Goal: Task Accomplishment & Management: Complete application form

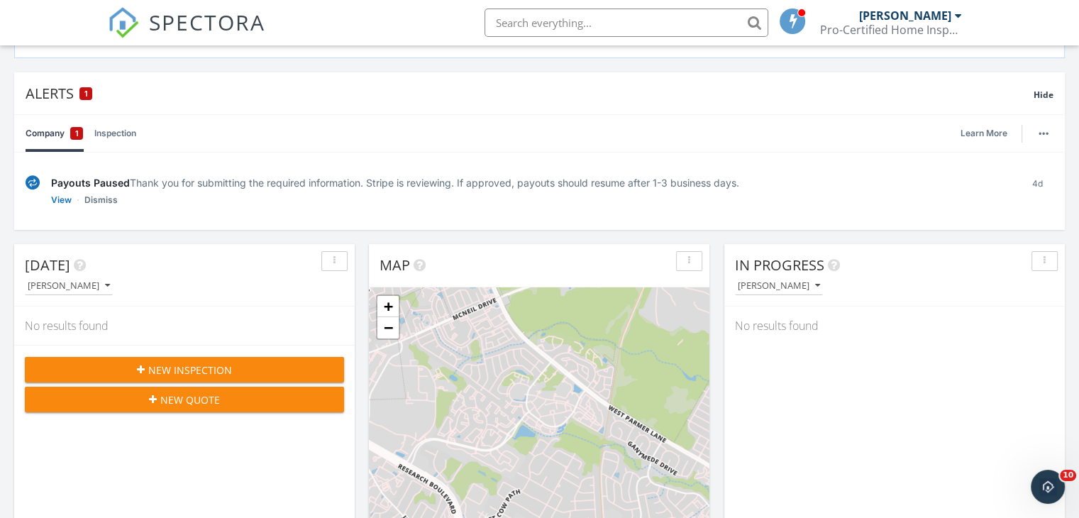
scroll to position [142, 0]
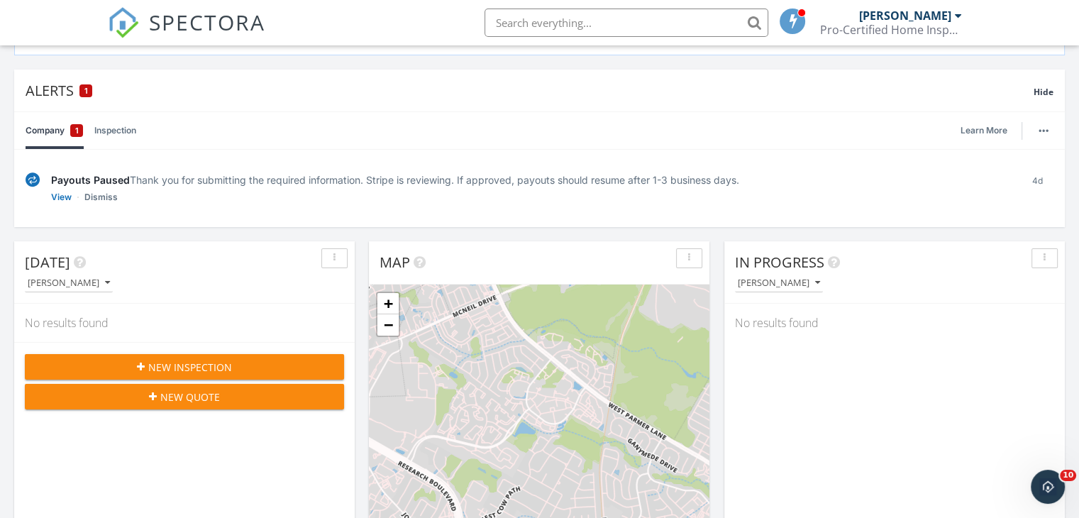
click at [210, 368] on span "New Inspection" at bounding box center [190, 367] width 84 height 15
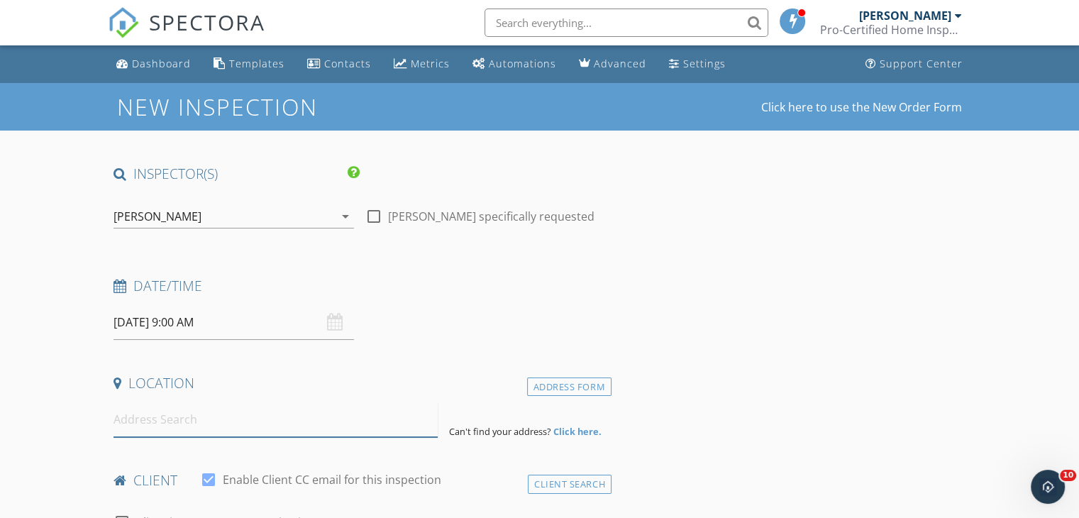
click at [223, 416] on input at bounding box center [276, 419] width 324 height 35
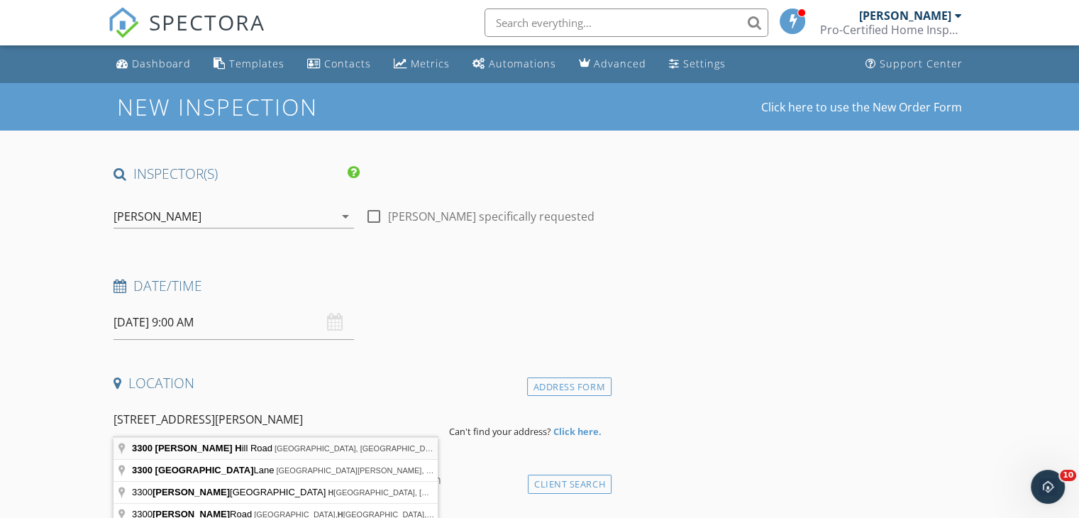
type input "[STREET_ADDRESS][PERSON_NAME]"
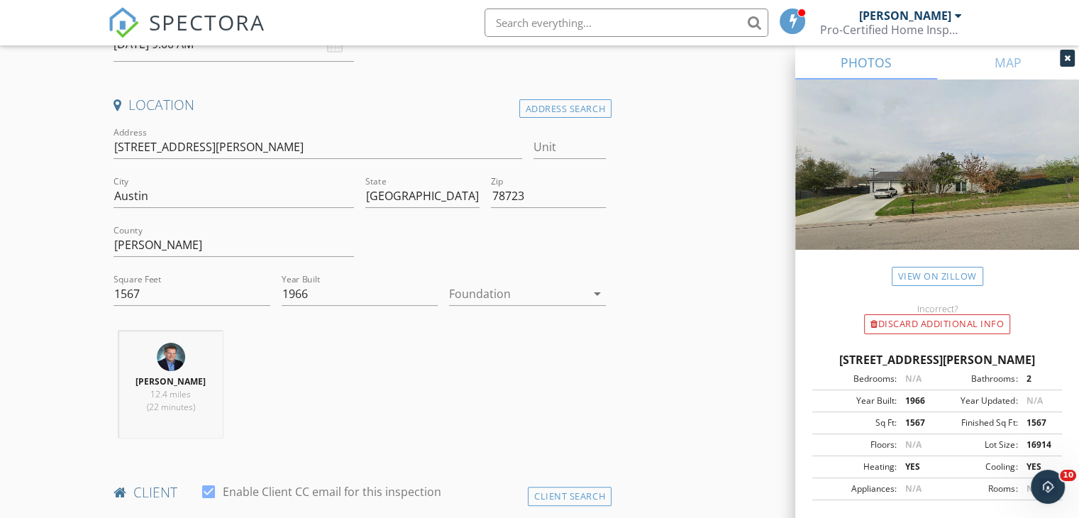
scroll to position [284, 0]
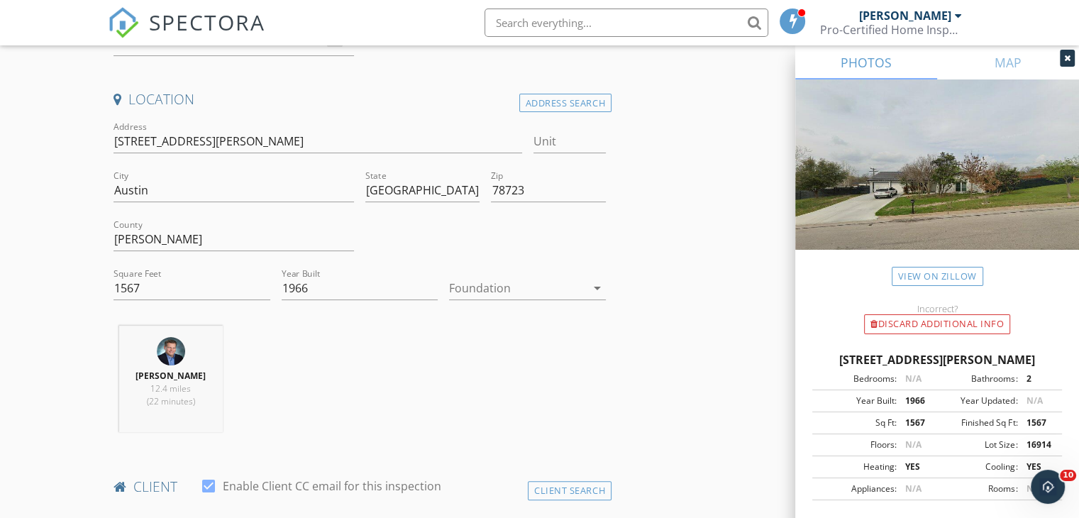
click at [492, 283] on div at bounding box center [517, 288] width 137 height 23
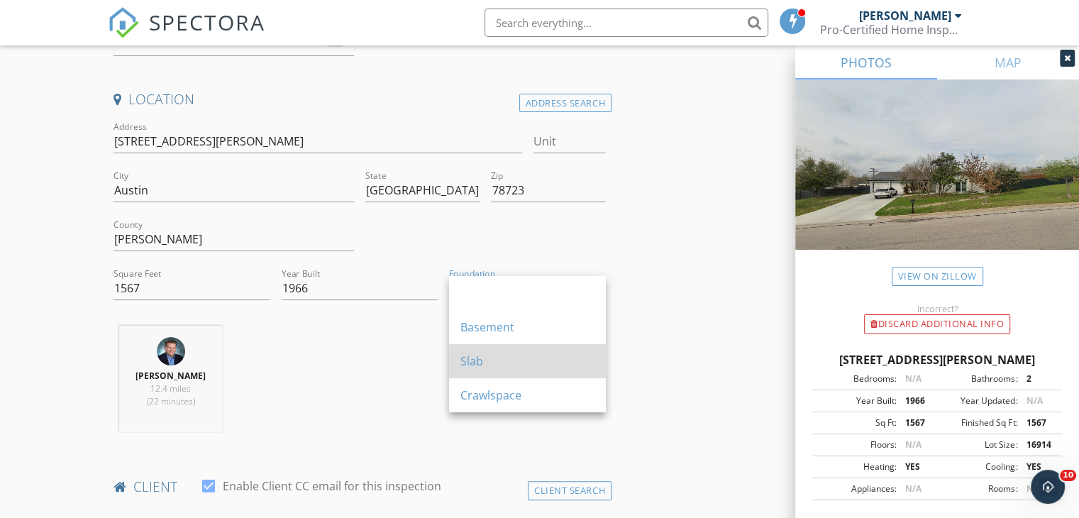
click at [487, 362] on div "Slab" at bounding box center [527, 361] width 134 height 17
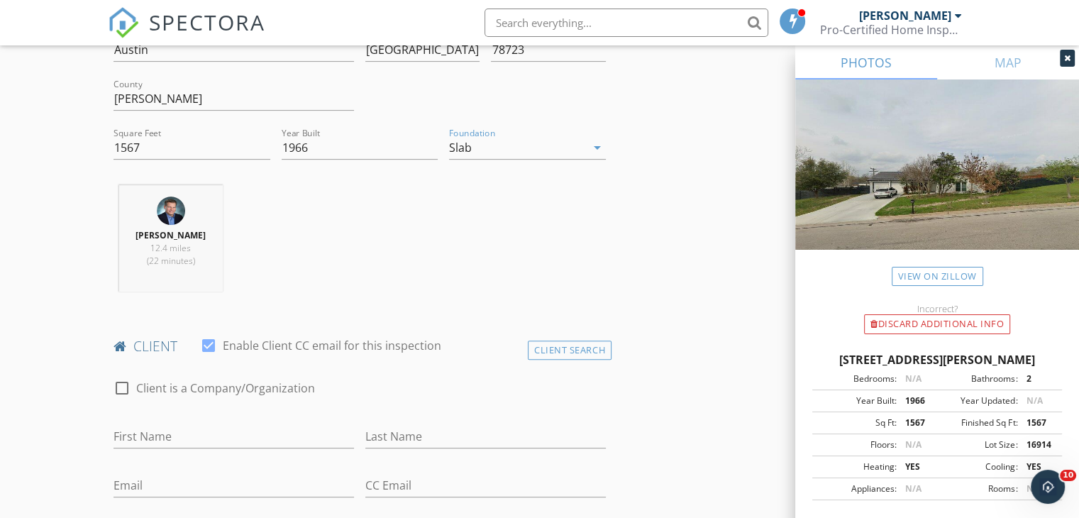
scroll to position [568, 0]
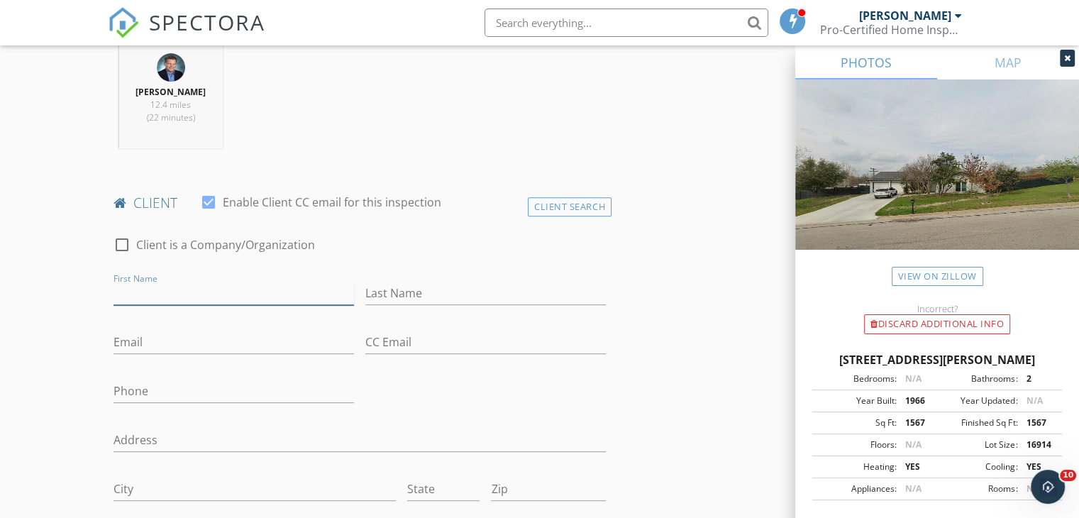
click at [161, 292] on input "First Name" at bounding box center [234, 293] width 241 height 23
type input "Cody"
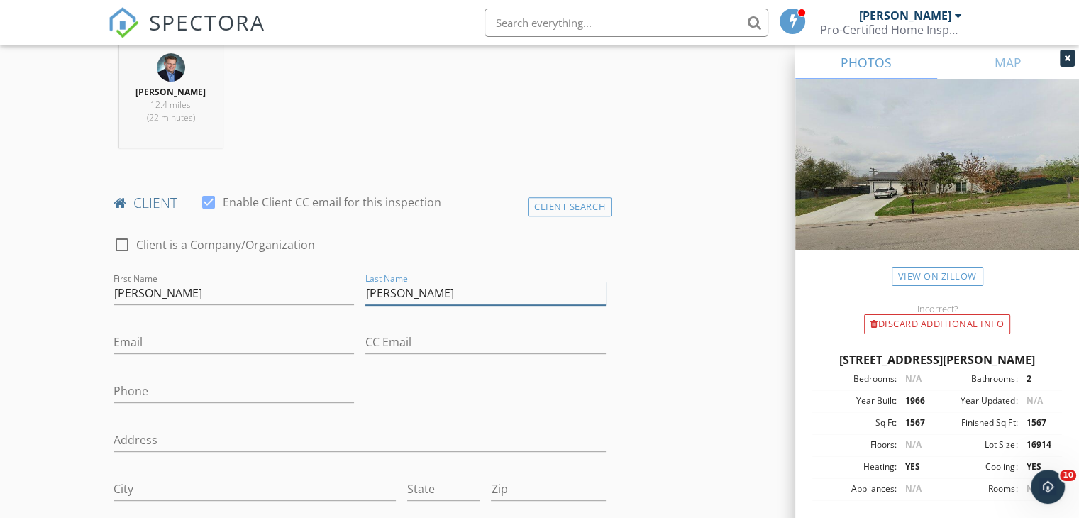
type input "Harrison"
type input "dccodyharrison@gmail.com"
click at [136, 392] on input "Phone" at bounding box center [234, 391] width 241 height 23
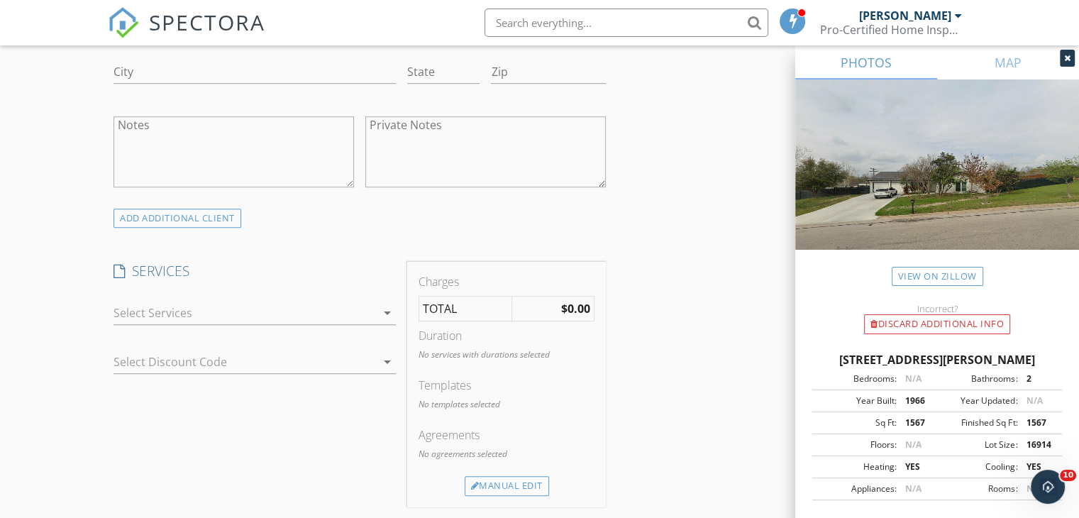
scroll to position [993, 0]
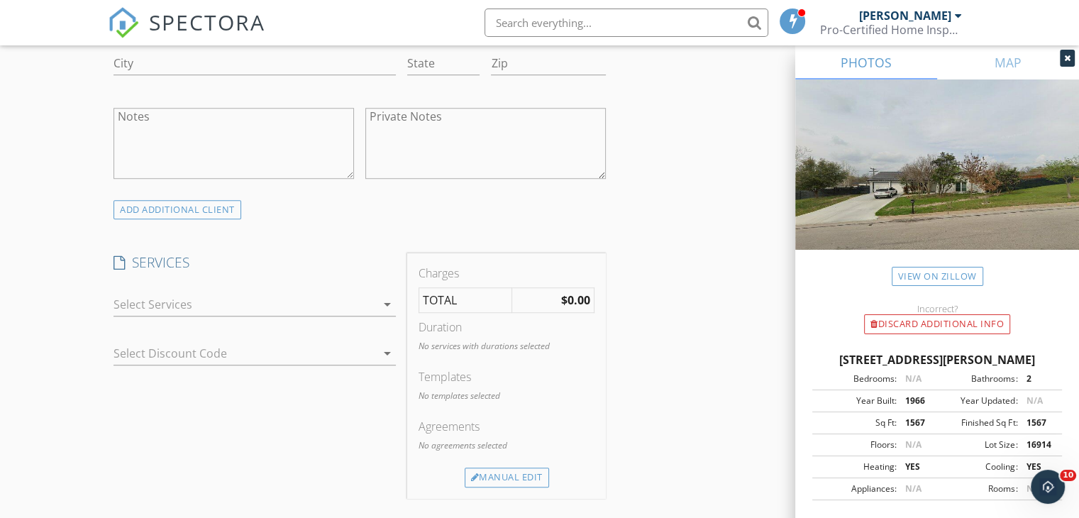
type input "801-673-2602"
click at [233, 305] on div at bounding box center [245, 304] width 263 height 23
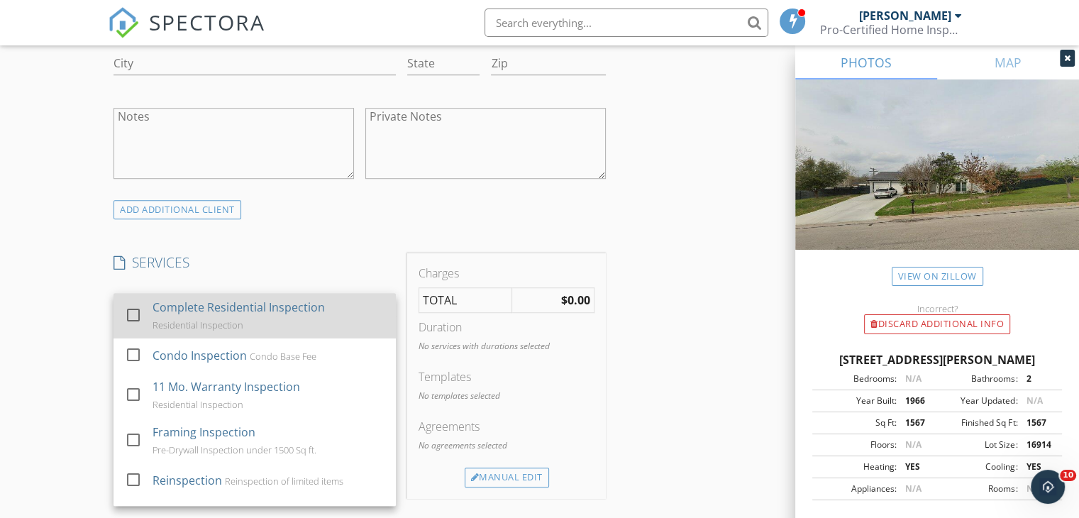
click at [137, 314] on div at bounding box center [133, 315] width 24 height 24
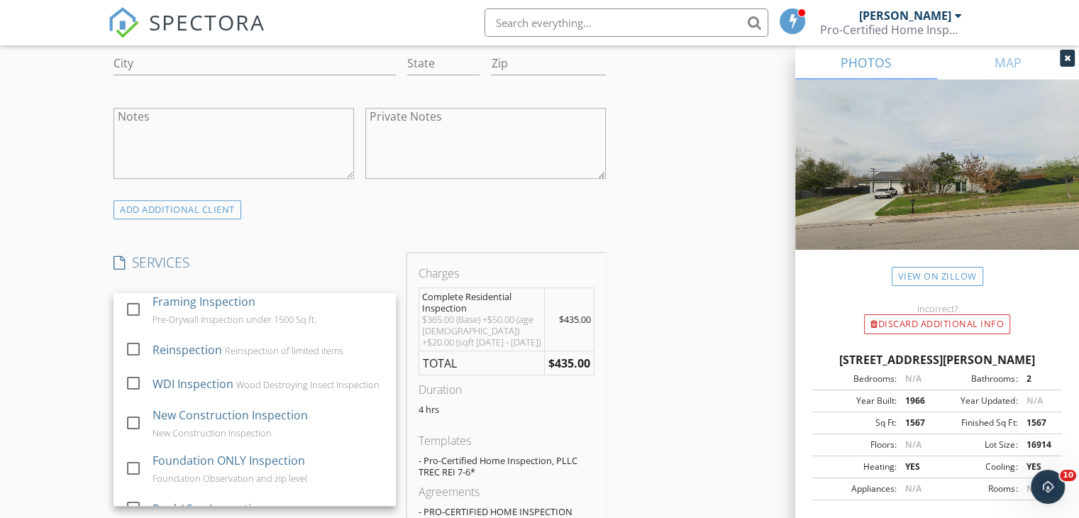
scroll to position [138, 0]
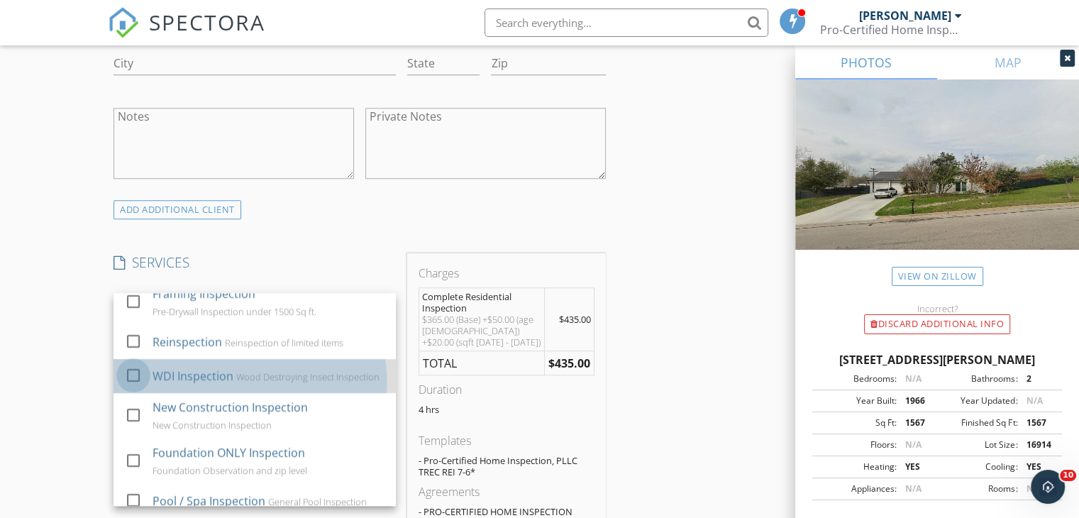
click at [128, 382] on div at bounding box center [133, 375] width 24 height 24
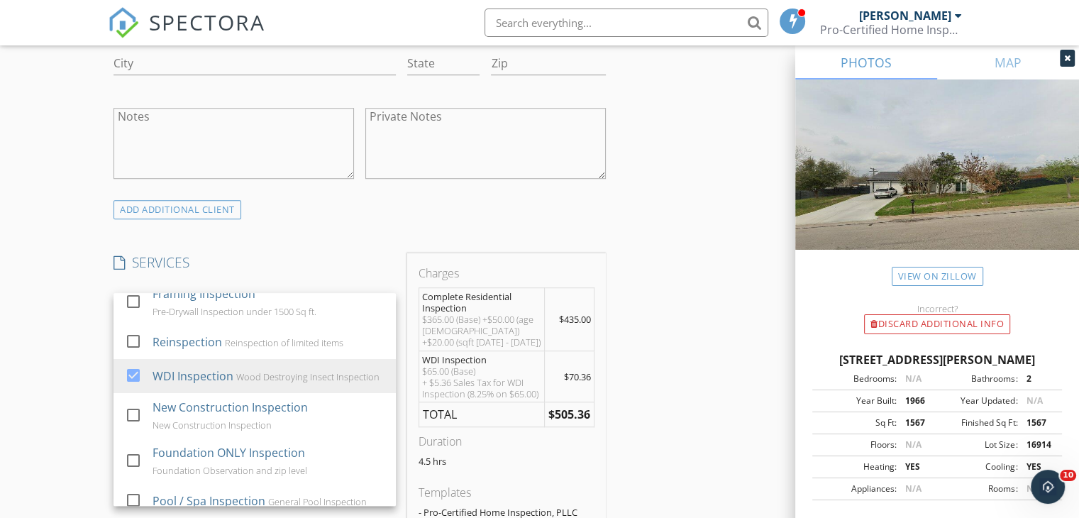
click at [0, 286] on div "New Inspection Click here to use the New Order Form INSPECTOR(S) check_box Trey…" at bounding box center [539, 461] width 1079 height 2743
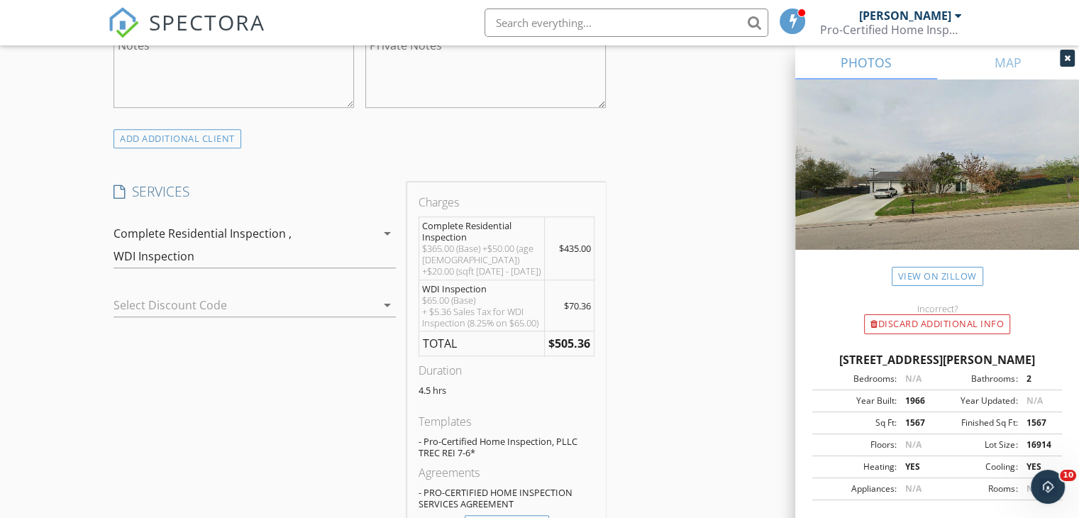
scroll to position [993, 0]
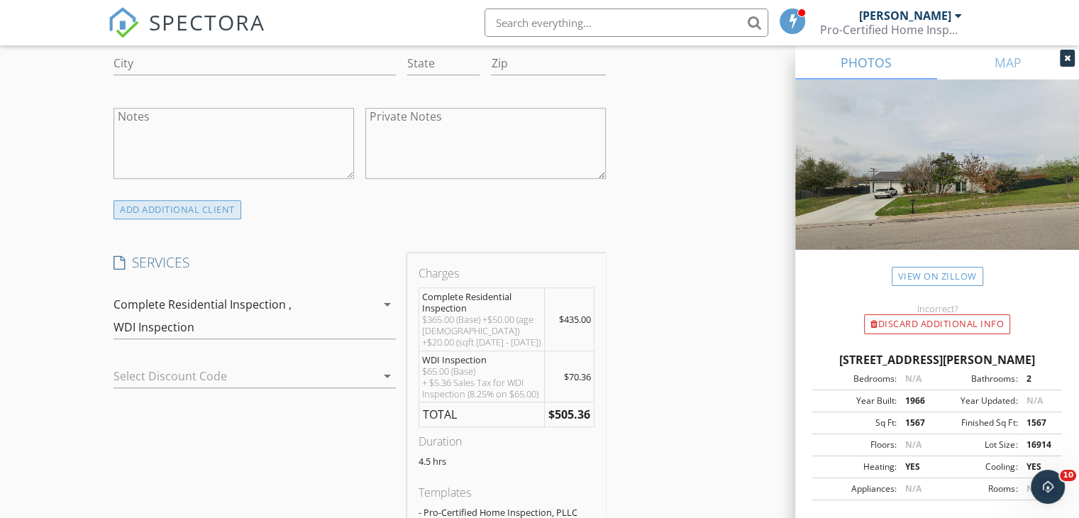
click at [183, 208] on div "ADD ADDITIONAL client" at bounding box center [178, 209] width 128 height 19
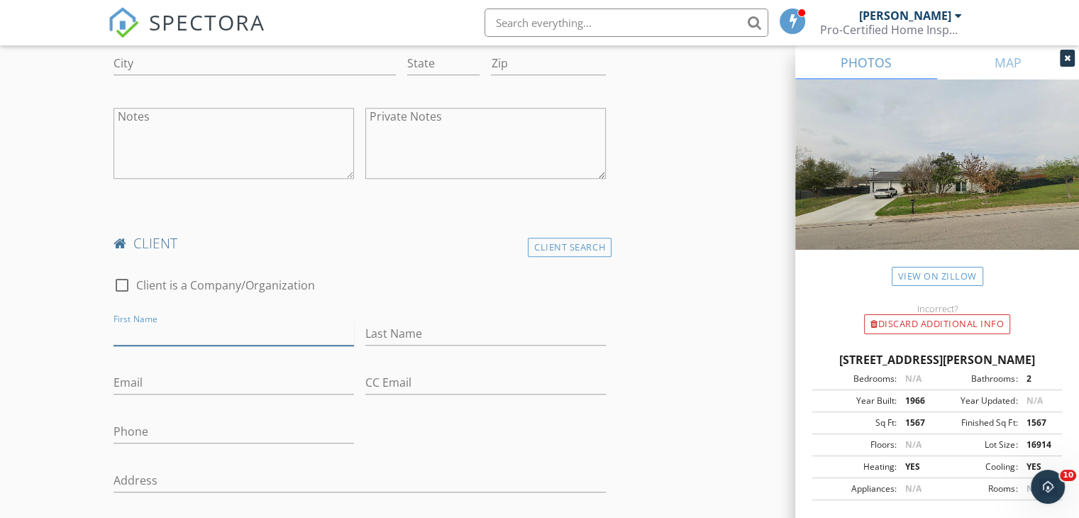
click at [202, 331] on input "First Name" at bounding box center [234, 333] width 241 height 23
type input "Paige"
type input "m"
type input "McKenzie"
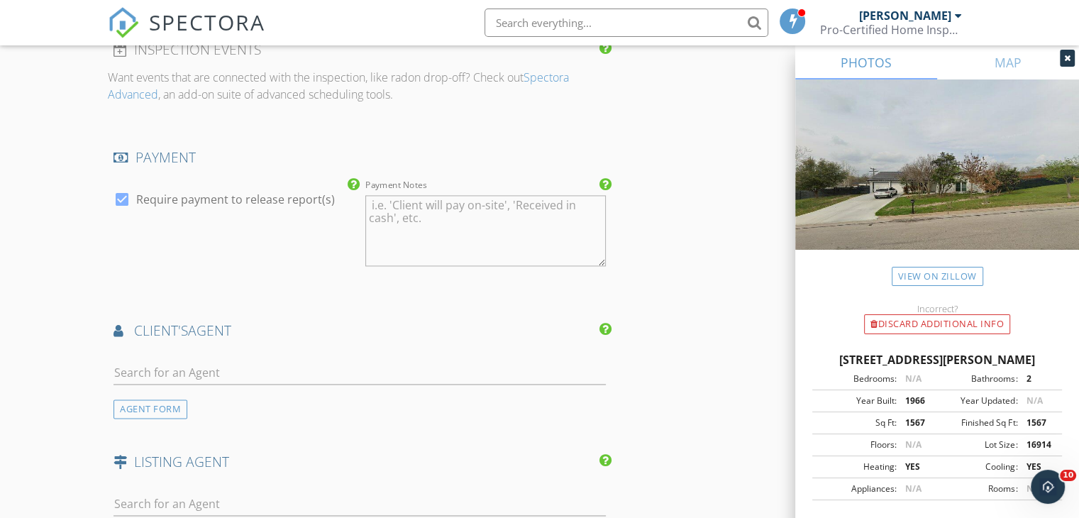
scroll to position [2128, 0]
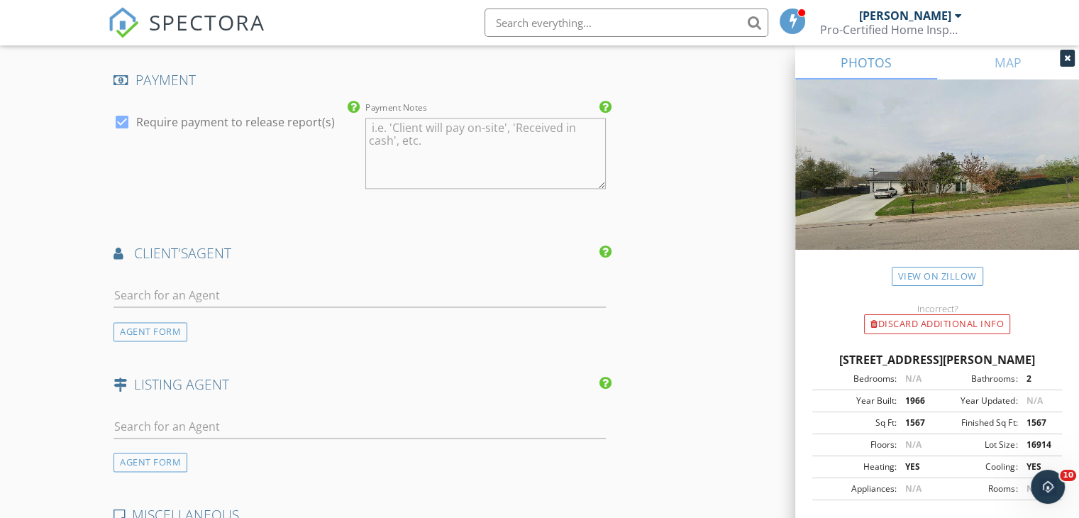
type input "pmckenzie10@gmail.com"
click at [179, 292] on input "text" at bounding box center [360, 295] width 492 height 23
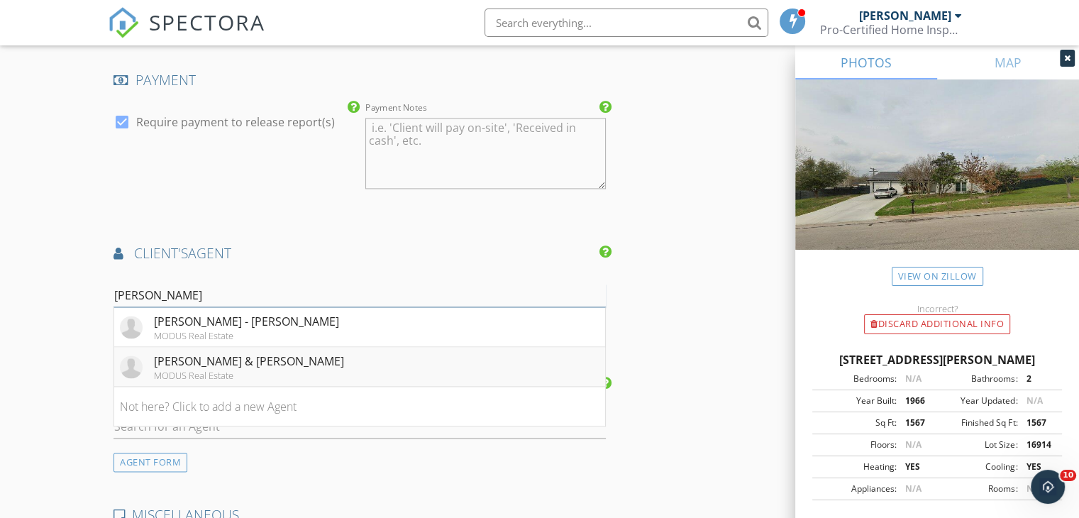
type input "Hayden"
click at [206, 370] on div "MODUS Real Estate" at bounding box center [249, 375] width 190 height 11
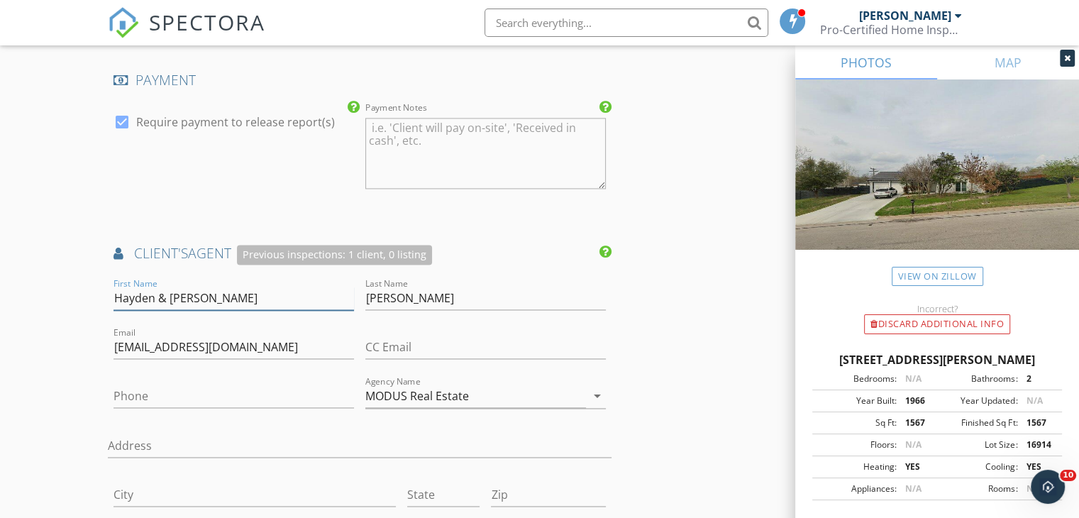
drag, startPoint x: 223, startPoint y: 293, endPoint x: 48, endPoint y: 294, distance: 175.3
drag, startPoint x: 456, startPoint y: 294, endPoint x: 321, endPoint y: 310, distance: 136.5
click at [321, 310] on div "First Name Last Name Graham Email grahambrothersrealestate@modusrealestate.com …" at bounding box center [360, 508] width 504 height 467
drag, startPoint x: 357, startPoint y: 344, endPoint x: 29, endPoint y: 307, distance: 329.9
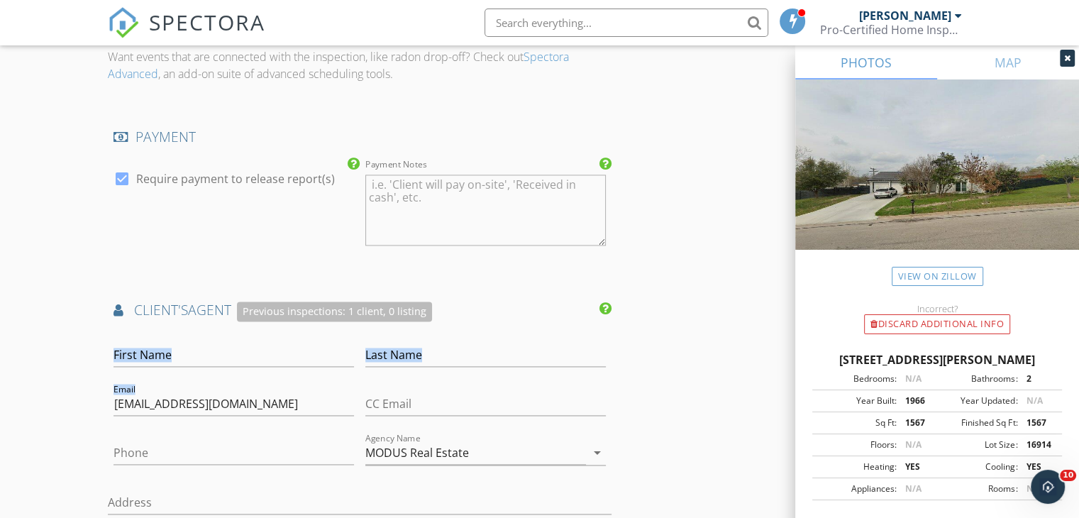
scroll to position [2199, 0]
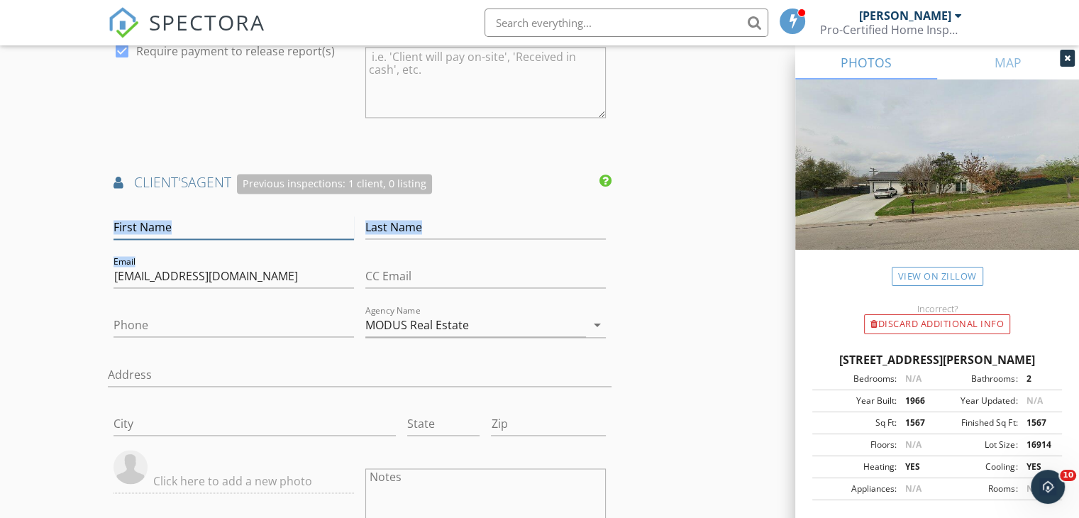
click at [154, 225] on input "First Name" at bounding box center [234, 227] width 241 height 23
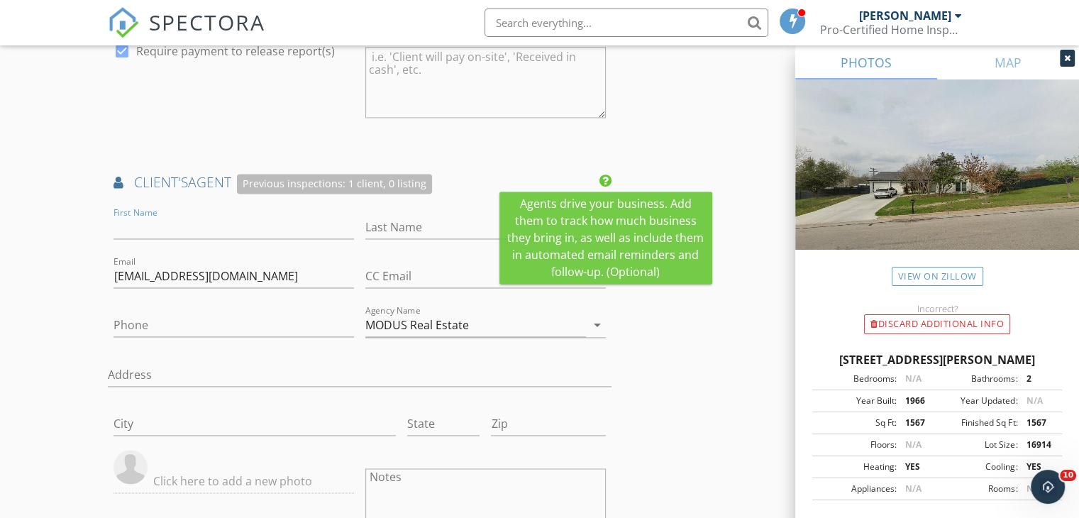
click at [602, 178] on icon at bounding box center [606, 181] width 12 height 14
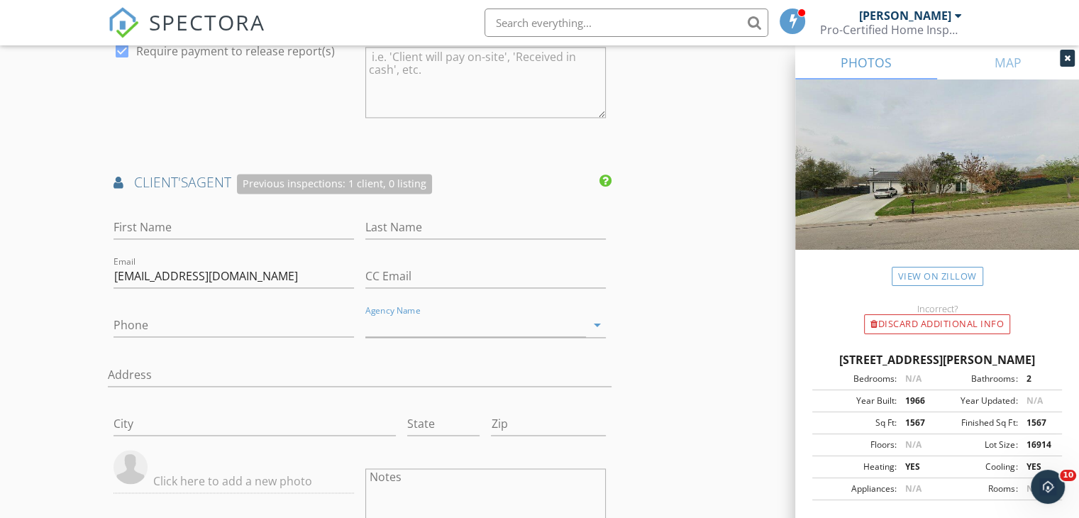
click at [358, 273] on div "Email grahambrothersrealestate@modusrealestate.com" at bounding box center [234, 277] width 252 height 49
click at [353, 277] on input "grahambrothersrealestate@modusrealestate.com" at bounding box center [234, 276] width 241 height 23
type input "."
drag, startPoint x: 64, startPoint y: 294, endPoint x: 79, endPoint y: 280, distance: 20.6
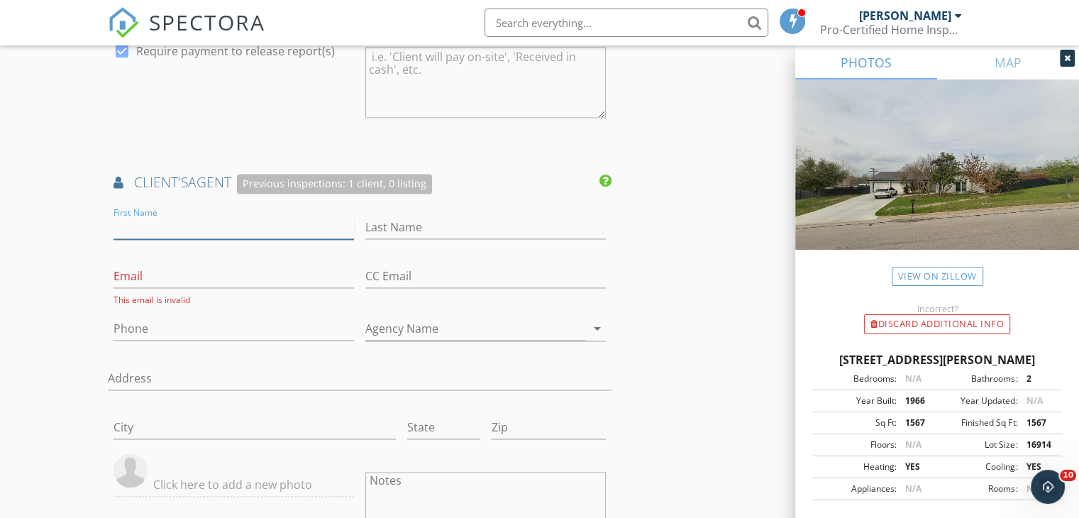
click at [188, 227] on input "First Name" at bounding box center [234, 227] width 241 height 23
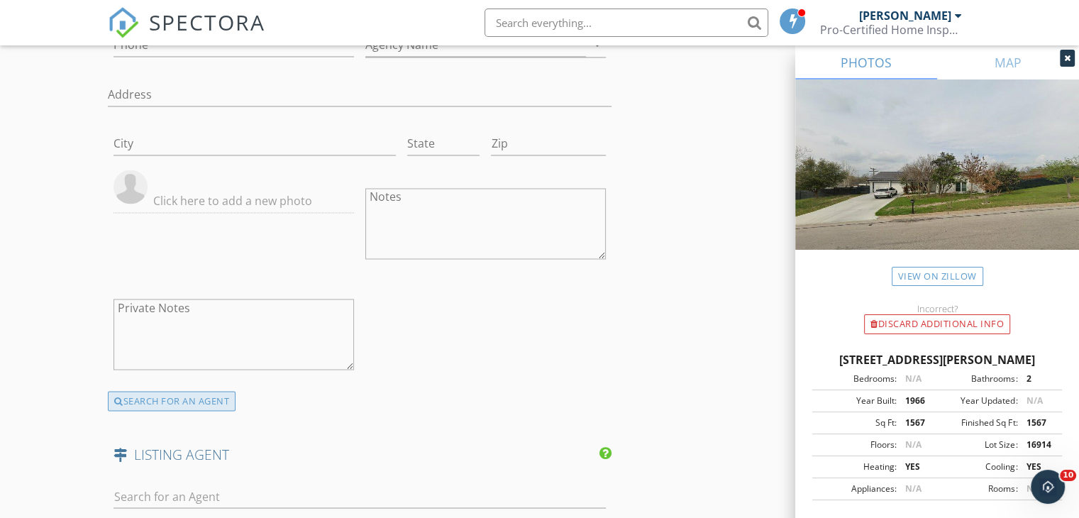
click at [160, 399] on div "SEARCH FOR AN AGENT" at bounding box center [172, 401] width 128 height 20
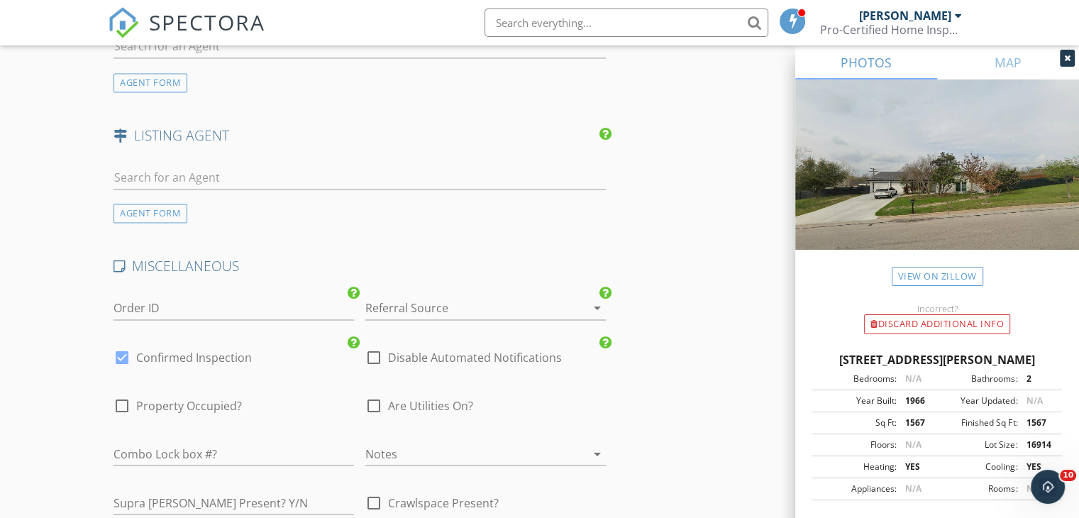
scroll to position [2265, 0]
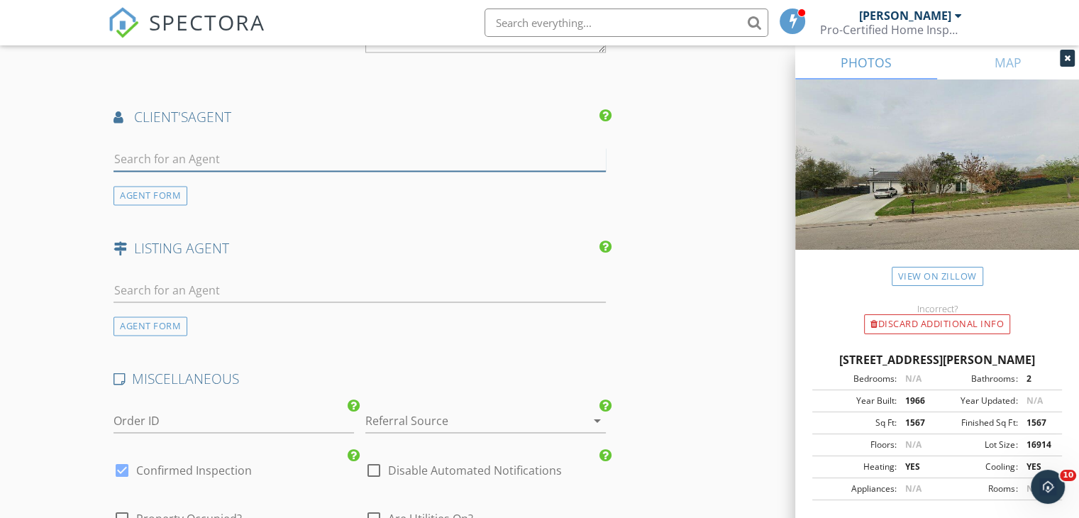
click at [184, 158] on input "text" at bounding box center [360, 159] width 492 height 23
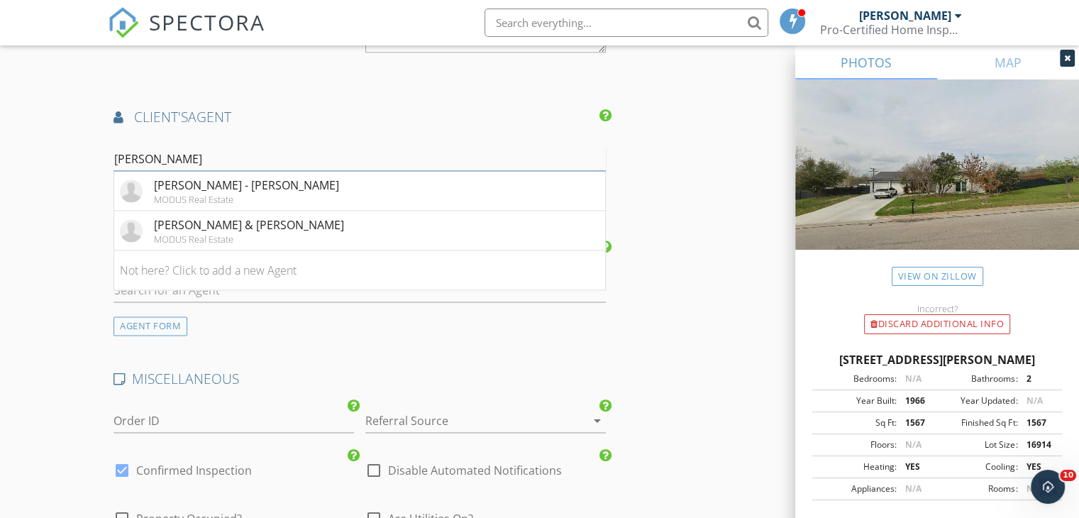
type input "Hayden"
click at [219, 187] on div "Gavin - Hayden Graham" at bounding box center [246, 185] width 185 height 17
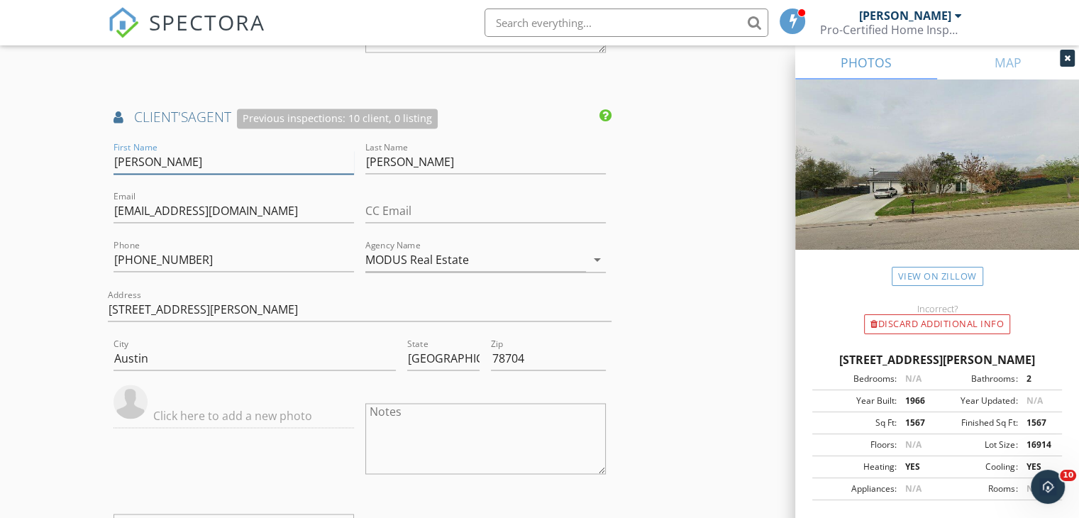
click at [153, 160] on input "Gavin - Hayden" at bounding box center [234, 161] width 241 height 23
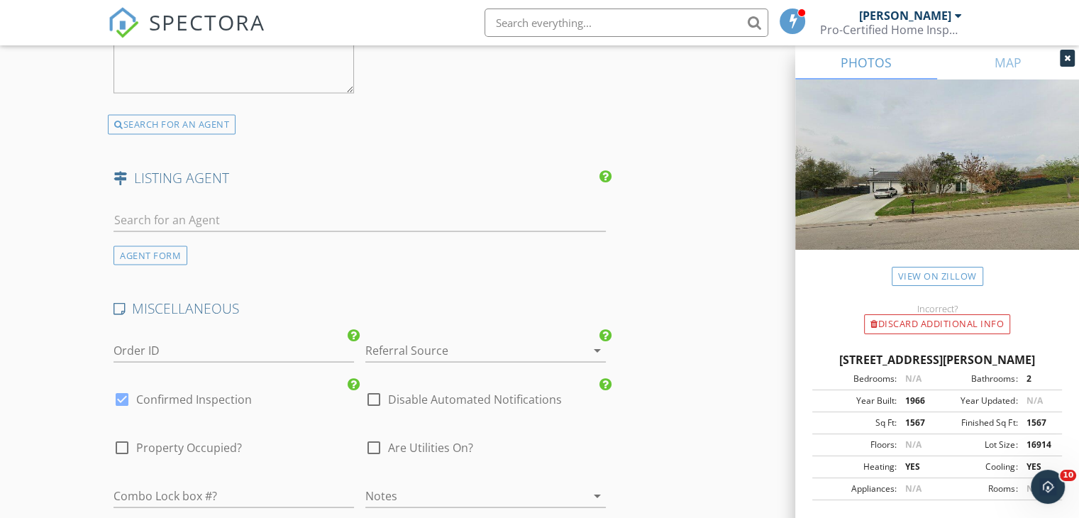
scroll to position [2832, 0]
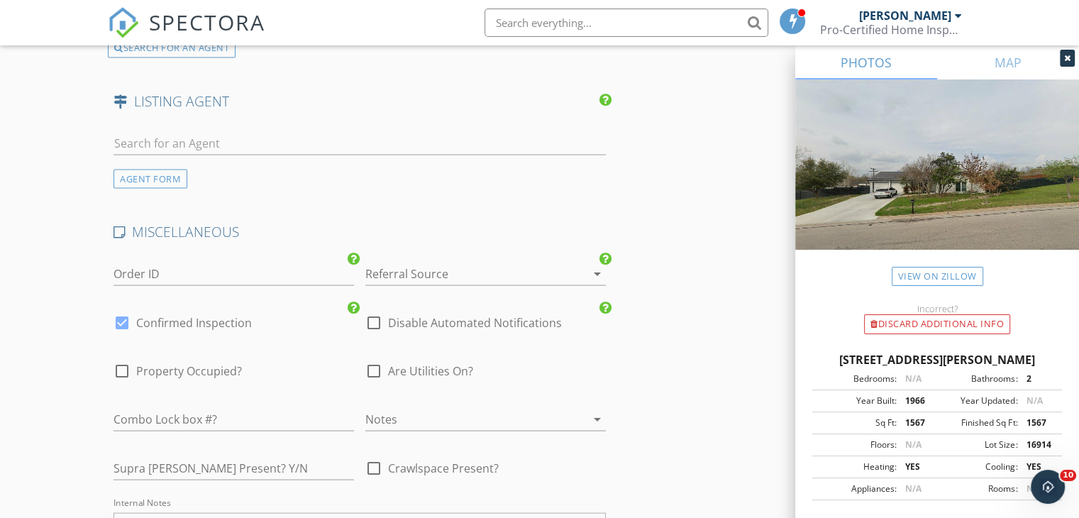
type input "Hayden"
click at [437, 270] on div at bounding box center [465, 274] width 201 height 23
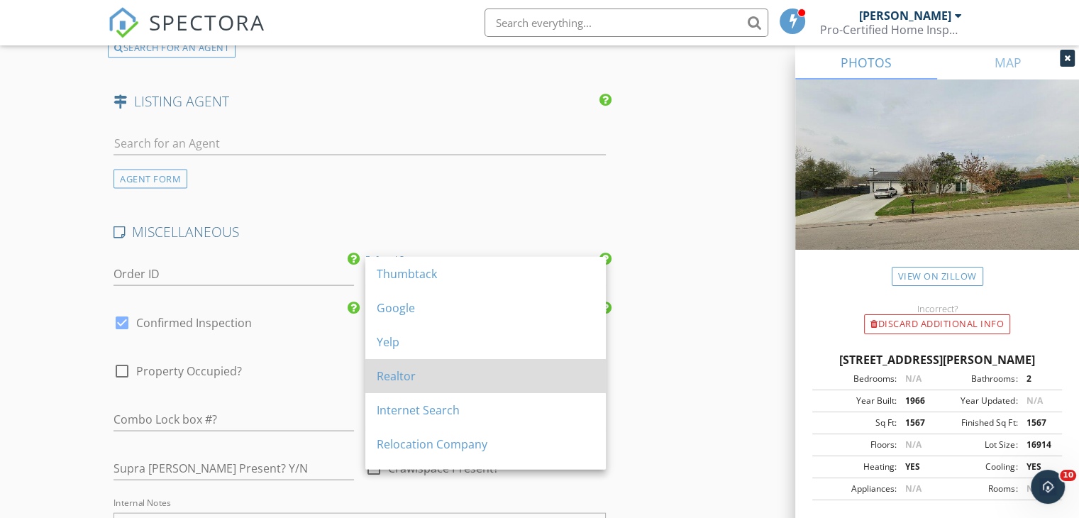
click at [418, 380] on div "Realtor" at bounding box center [486, 376] width 218 height 17
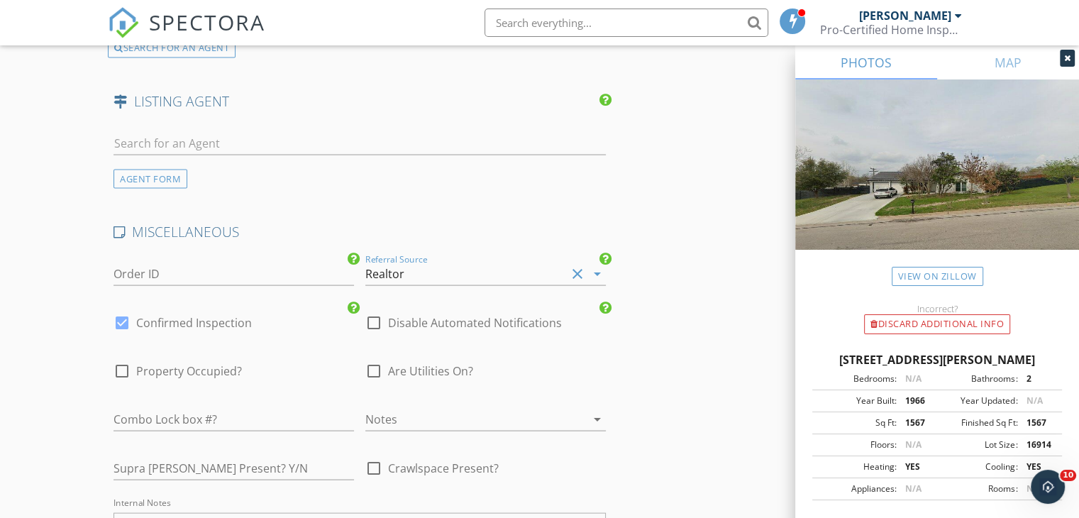
click at [376, 366] on div at bounding box center [374, 371] width 24 height 24
checkbox input "true"
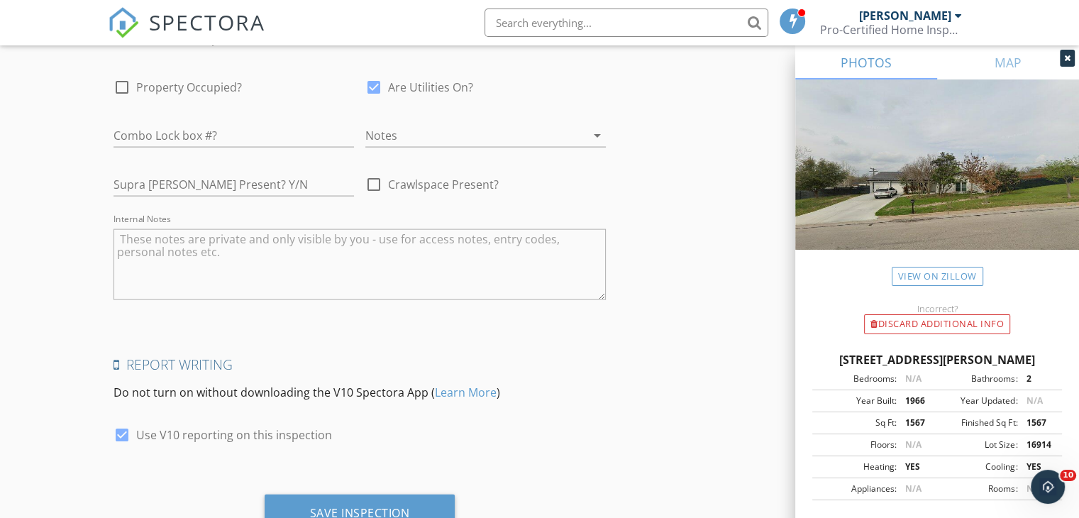
scroll to position [3170, 0]
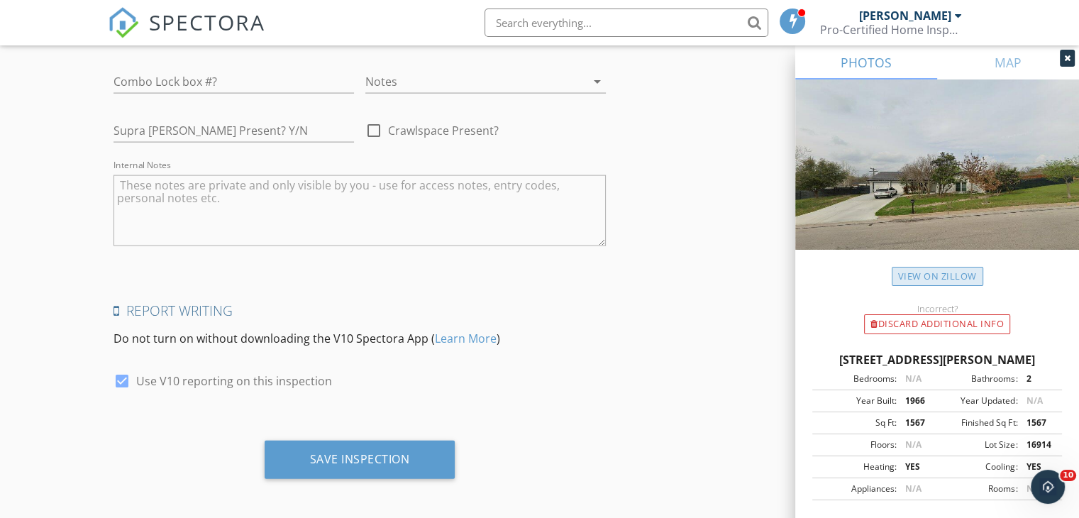
click at [954, 275] on link "View on Zillow" at bounding box center [938, 276] width 92 height 19
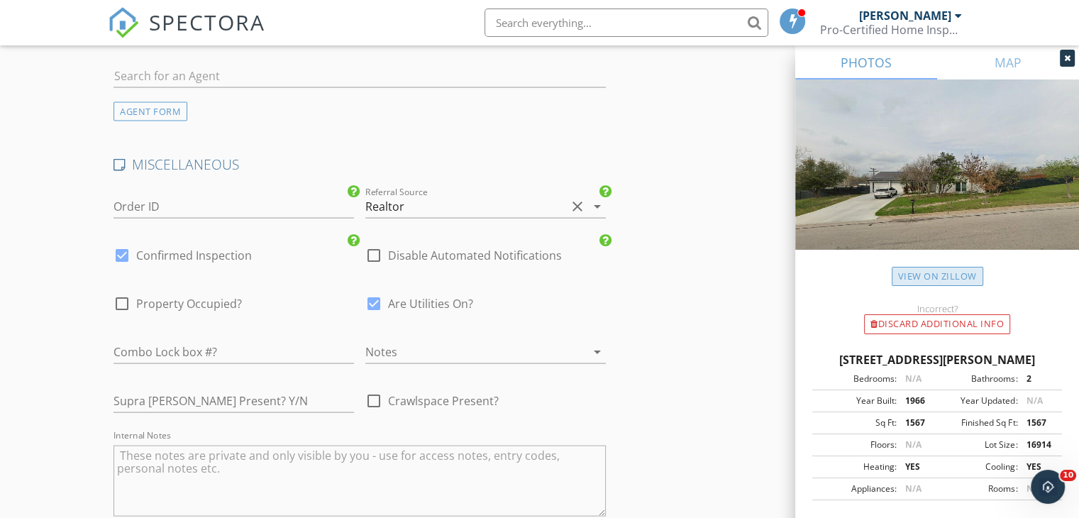
scroll to position [2980, 0]
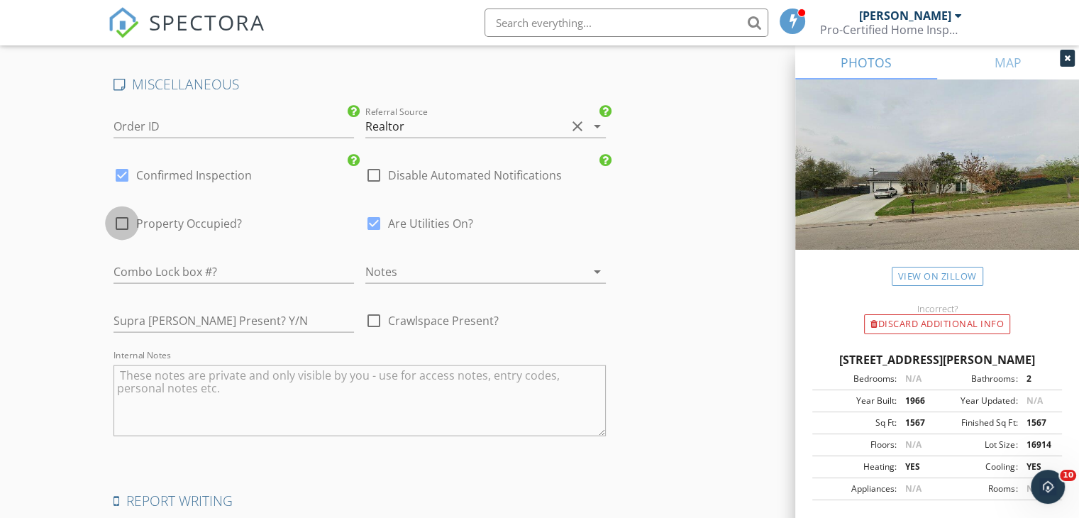
click at [121, 215] on div at bounding box center [122, 223] width 24 height 24
checkbox input "true"
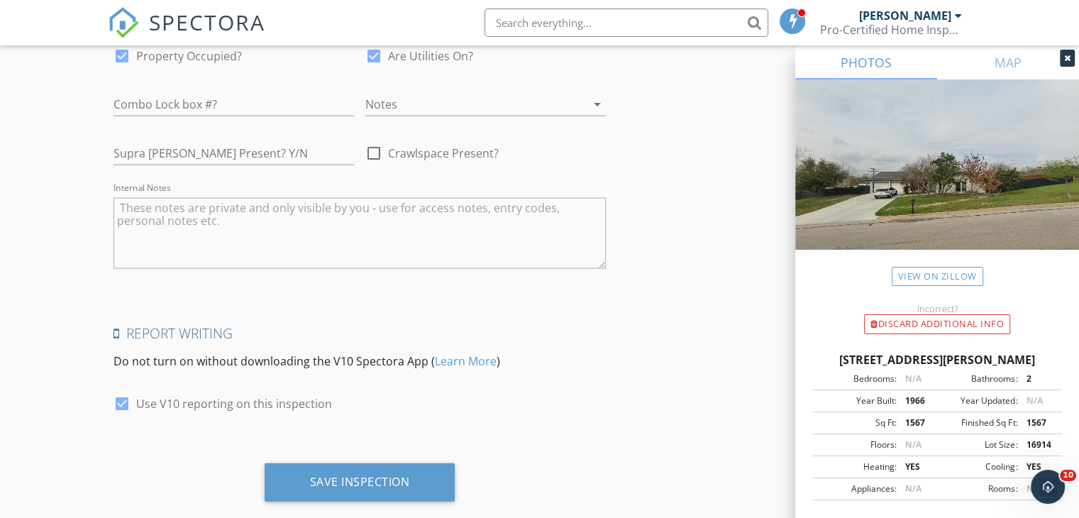
scroll to position [3170, 0]
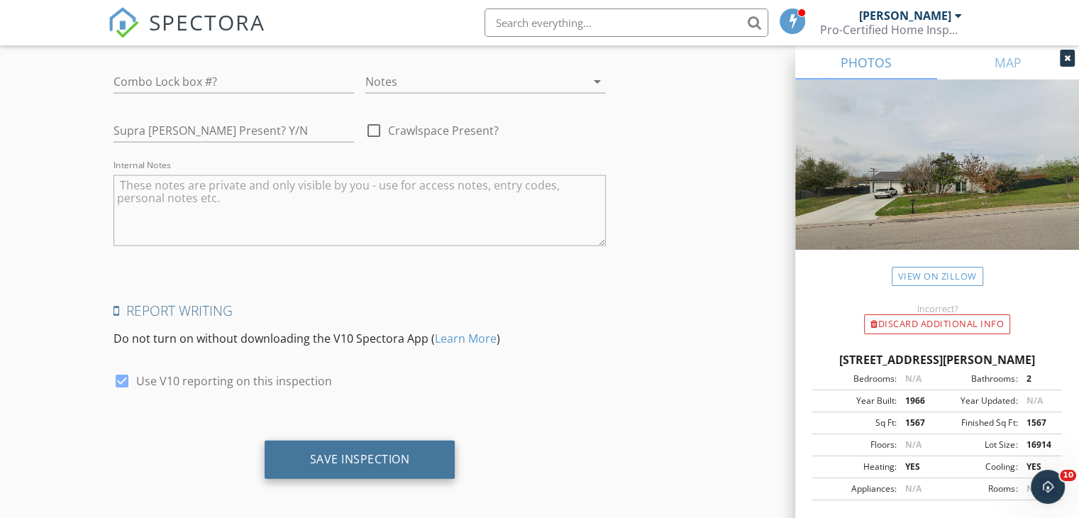
click at [357, 452] on div "Save Inspection" at bounding box center [360, 459] width 100 height 14
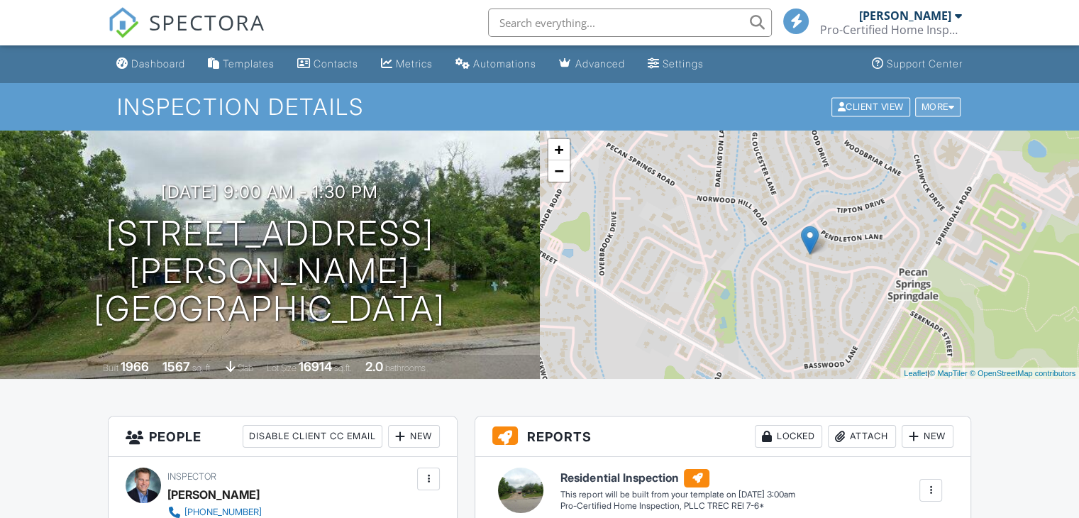
click at [939, 106] on div "More" at bounding box center [938, 106] width 46 height 19
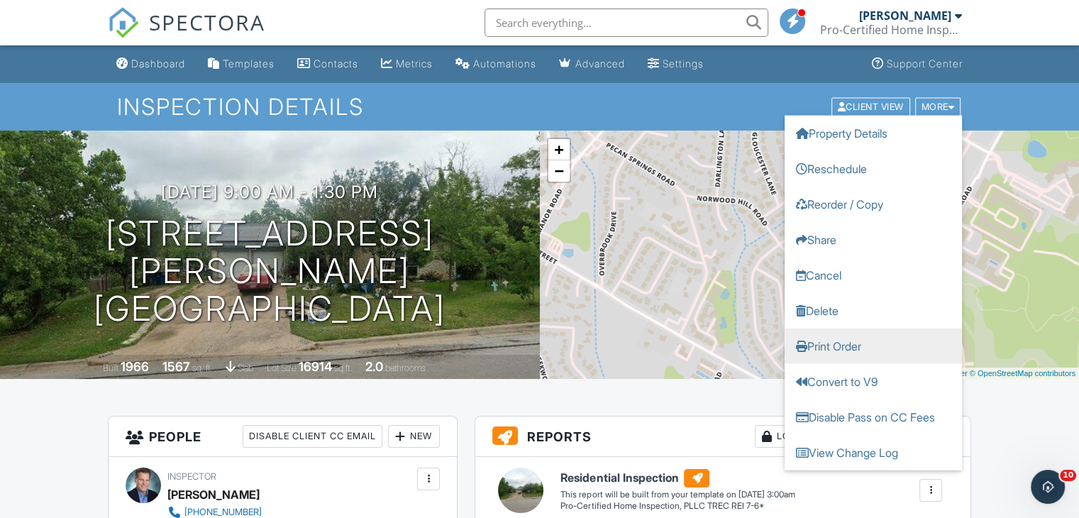
click at [863, 346] on link "Print Order" at bounding box center [873, 345] width 177 height 35
